Goal: Transaction & Acquisition: Book appointment/travel/reservation

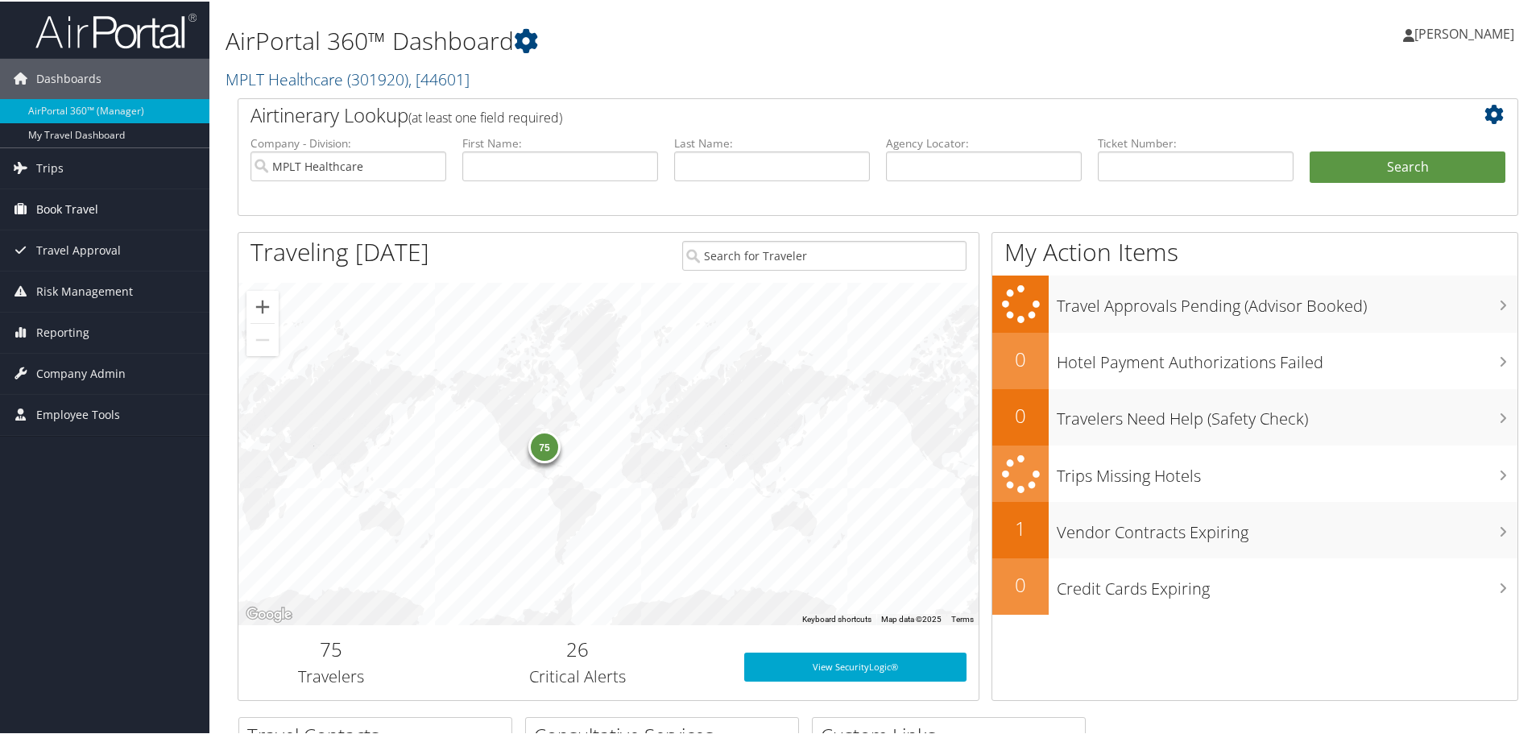
click at [73, 221] on span "Book Travel" at bounding box center [67, 208] width 62 height 40
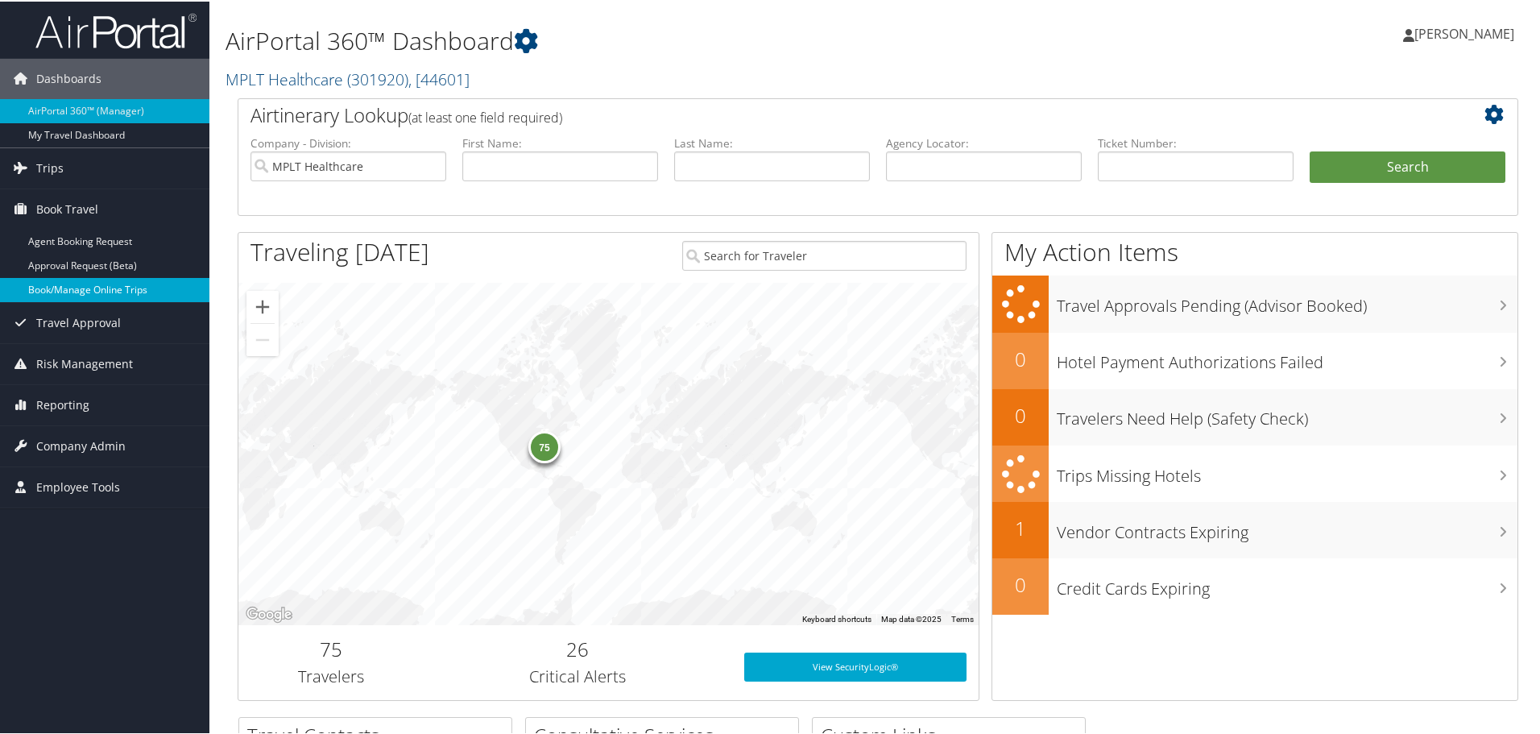
click at [85, 287] on link "Book/Manage Online Trips" at bounding box center [104, 288] width 209 height 24
